Goal: Task Accomplishment & Management: Manage account settings

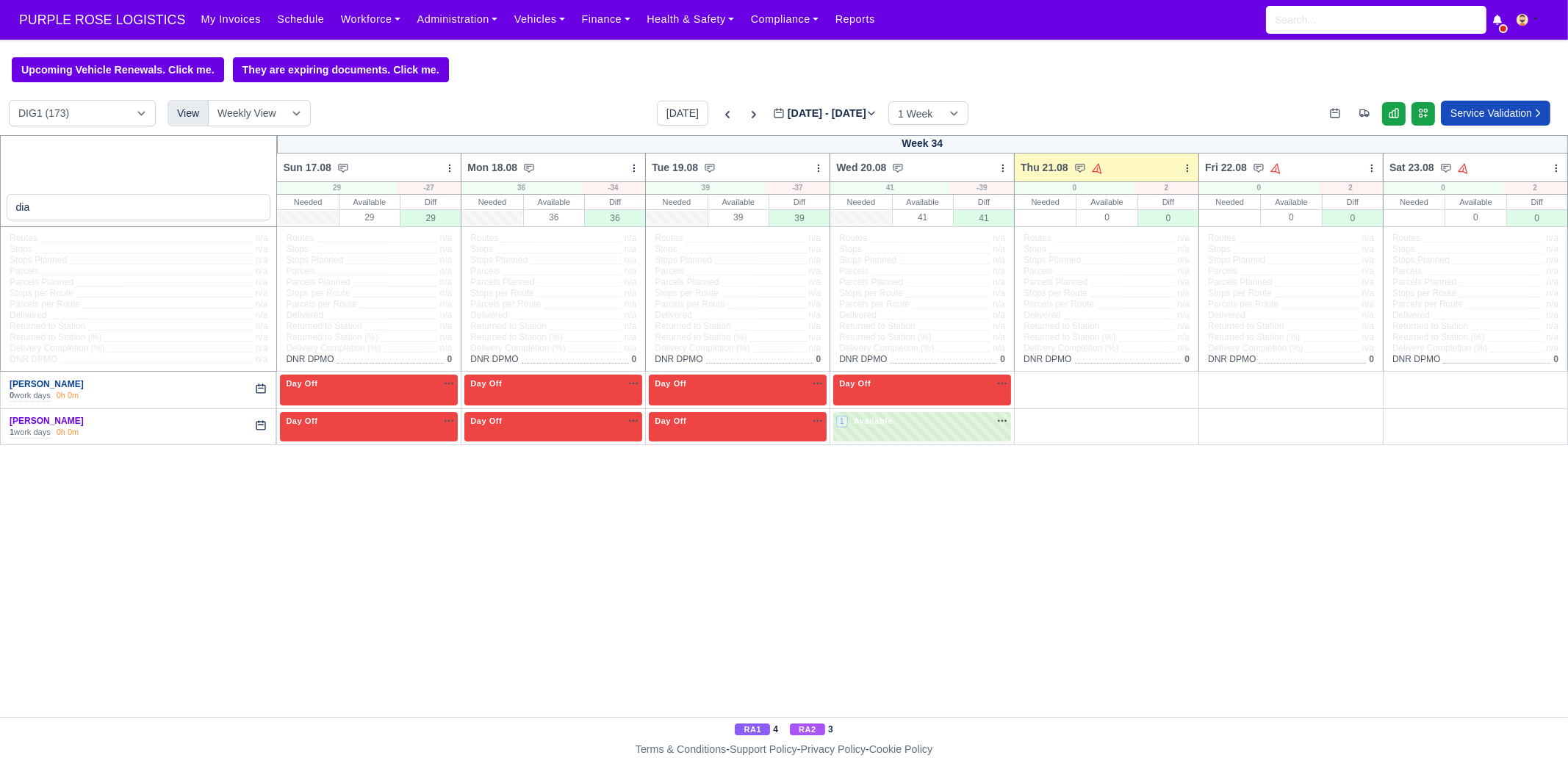
type input "dia"
click at [59, 388] on link "[PERSON_NAME]" at bounding box center [47, 384] width 74 height 11
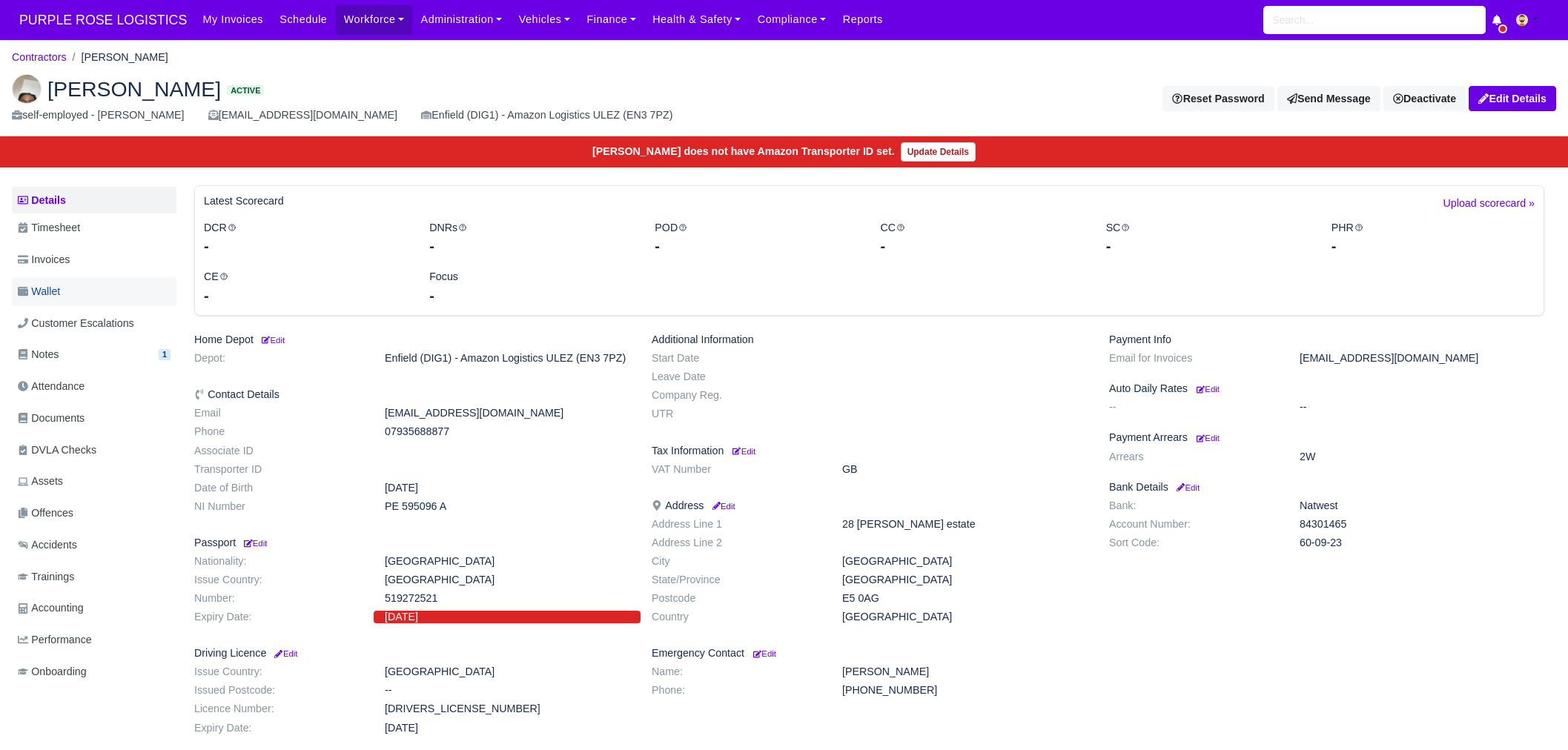
click at [81, 285] on link "Wallet" at bounding box center [94, 291] width 165 height 29
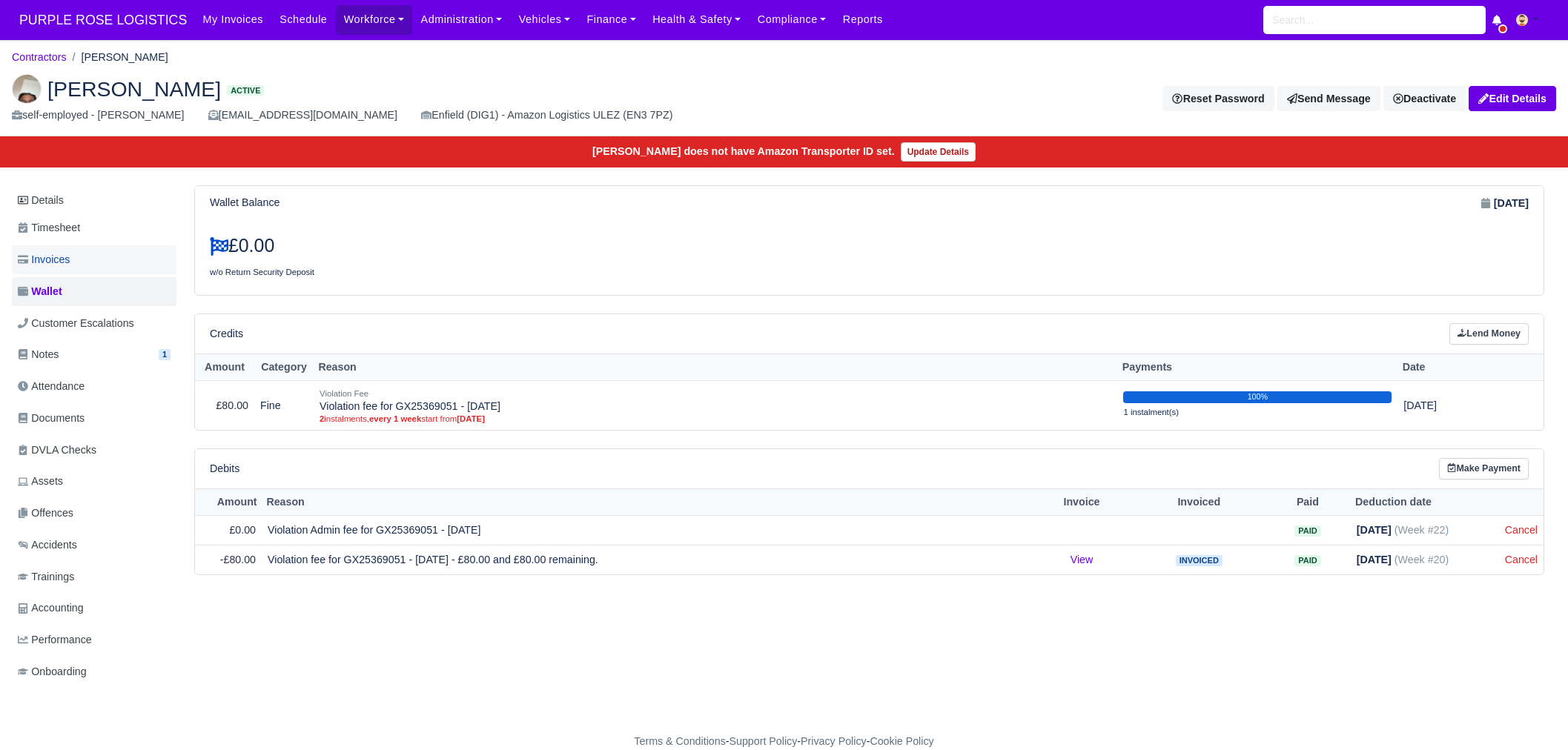
click at [58, 258] on span "Invoices" at bounding box center [43, 260] width 52 height 17
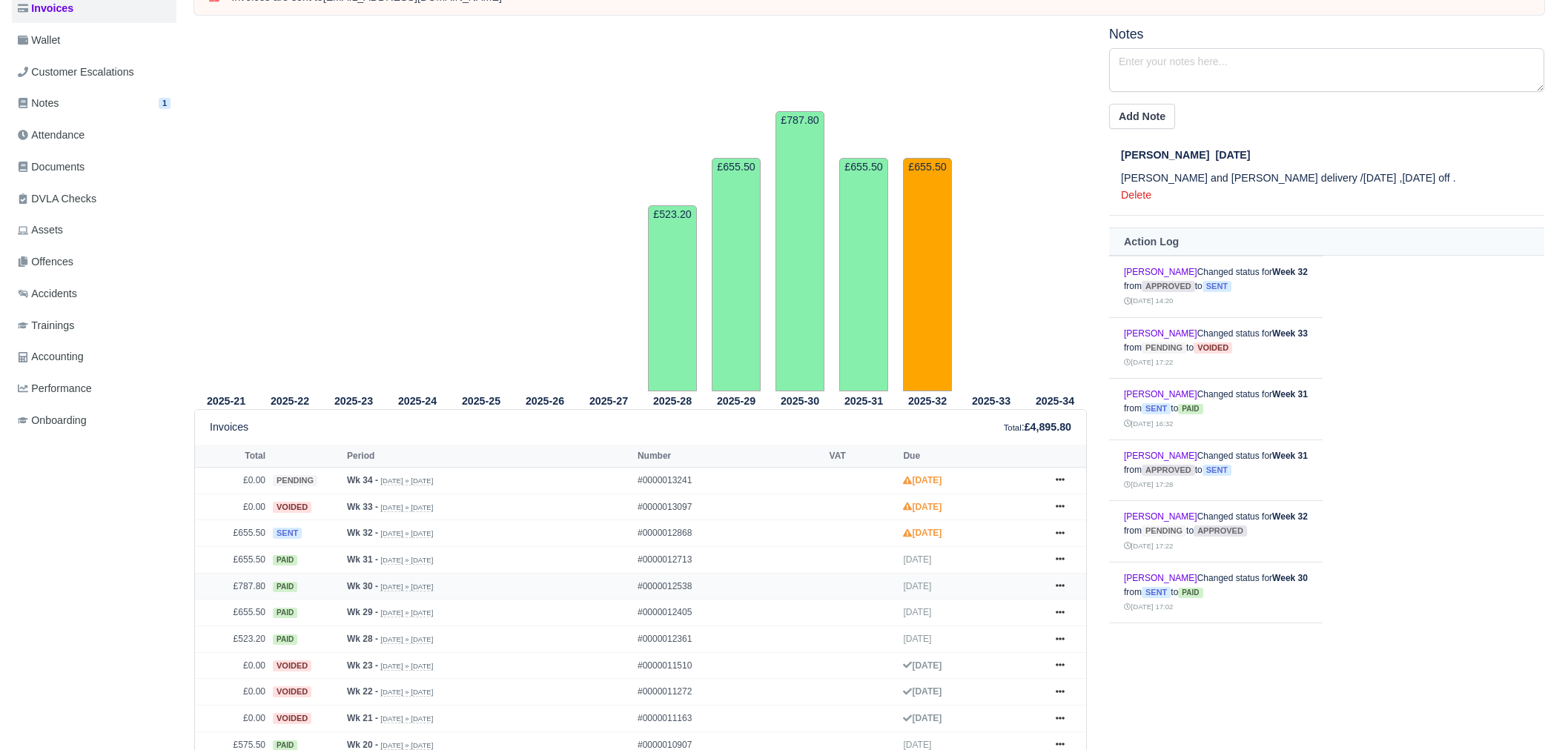
scroll to position [278, 0]
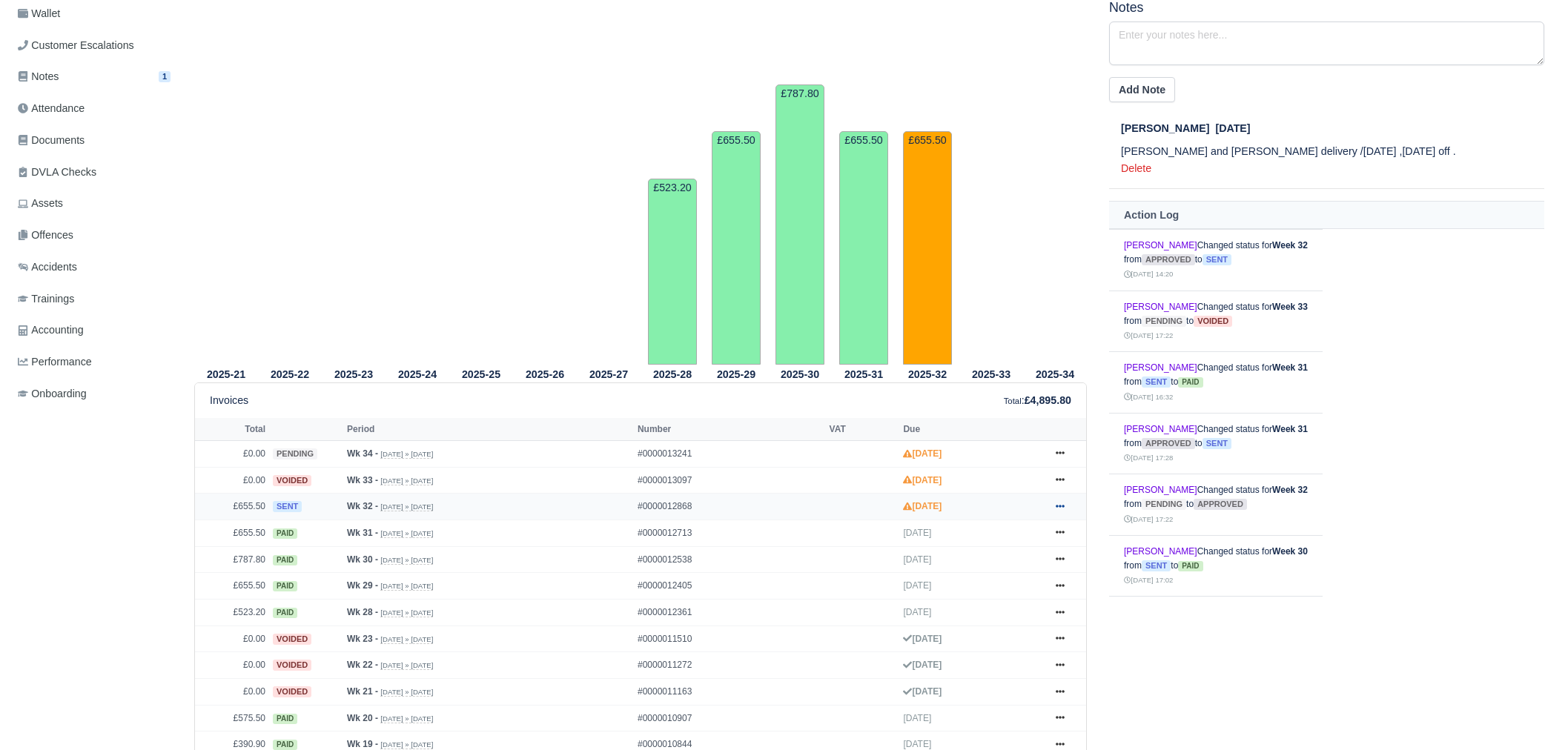
click at [1060, 509] on icon at bounding box center [1060, 506] width 9 height 9
click at [1001, 562] on link "Hold" at bounding box center [1005, 566] width 132 height 32
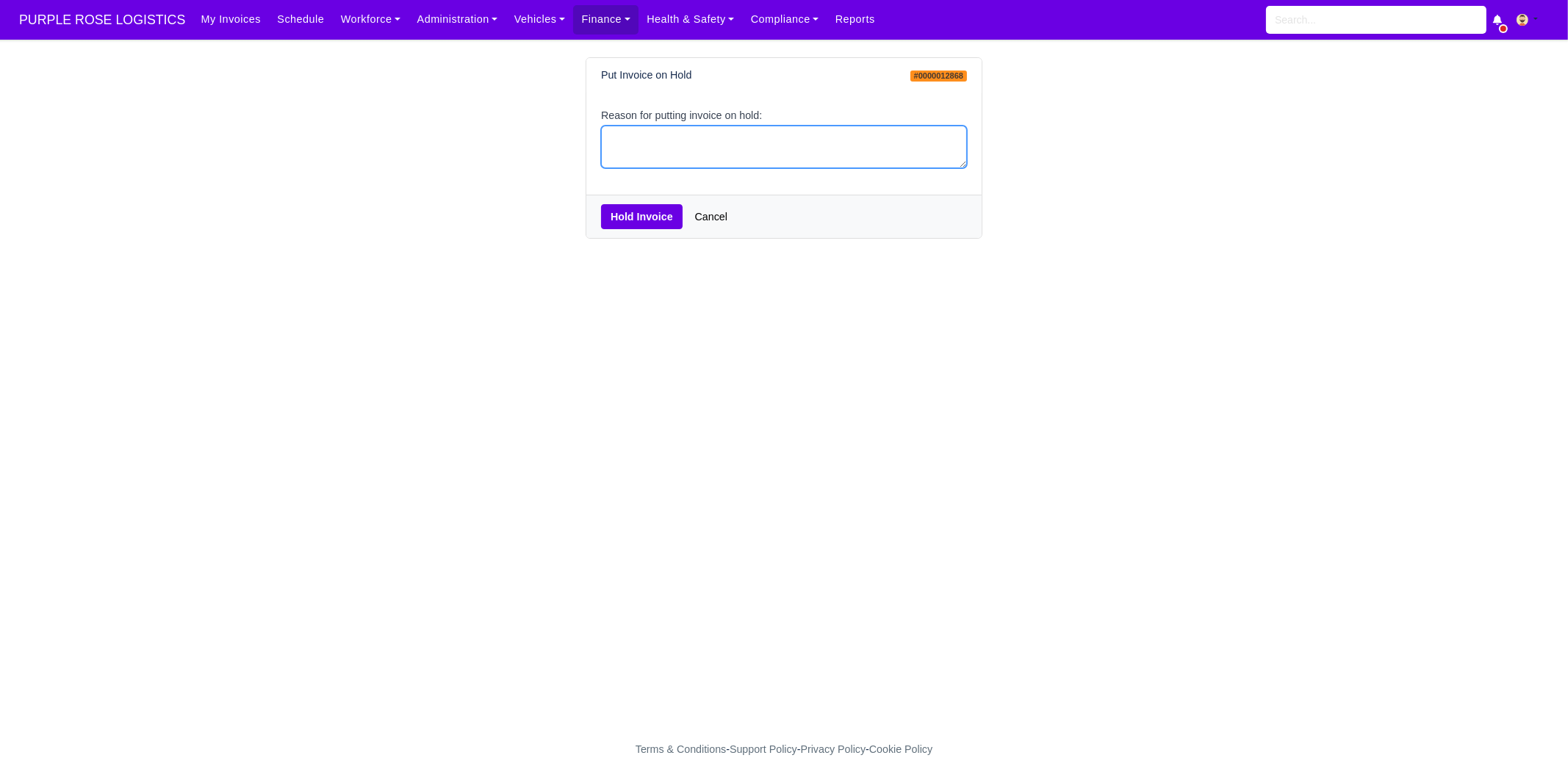
click at [714, 144] on textarea "Reason for putting invoice on hold:" at bounding box center [784, 147] width 366 height 43
type textarea "pcns"
click at [633, 214] on button "Hold Invoice" at bounding box center [642, 217] width 81 height 25
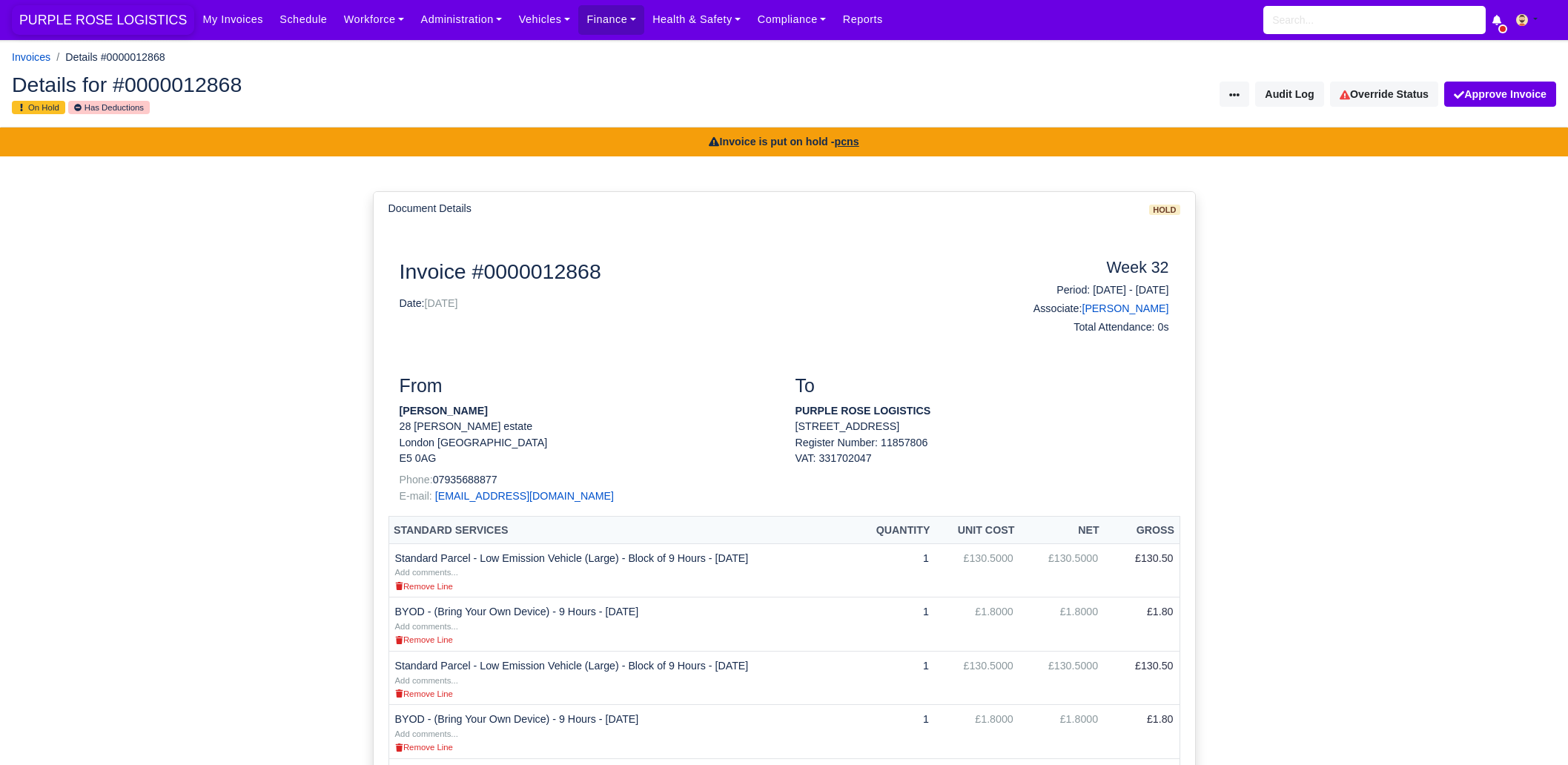
click at [129, 17] on span "PURPLE ROSE LOGISTICS" at bounding box center [103, 20] width 183 height 30
